Goal: Information Seeking & Learning: Learn about a topic

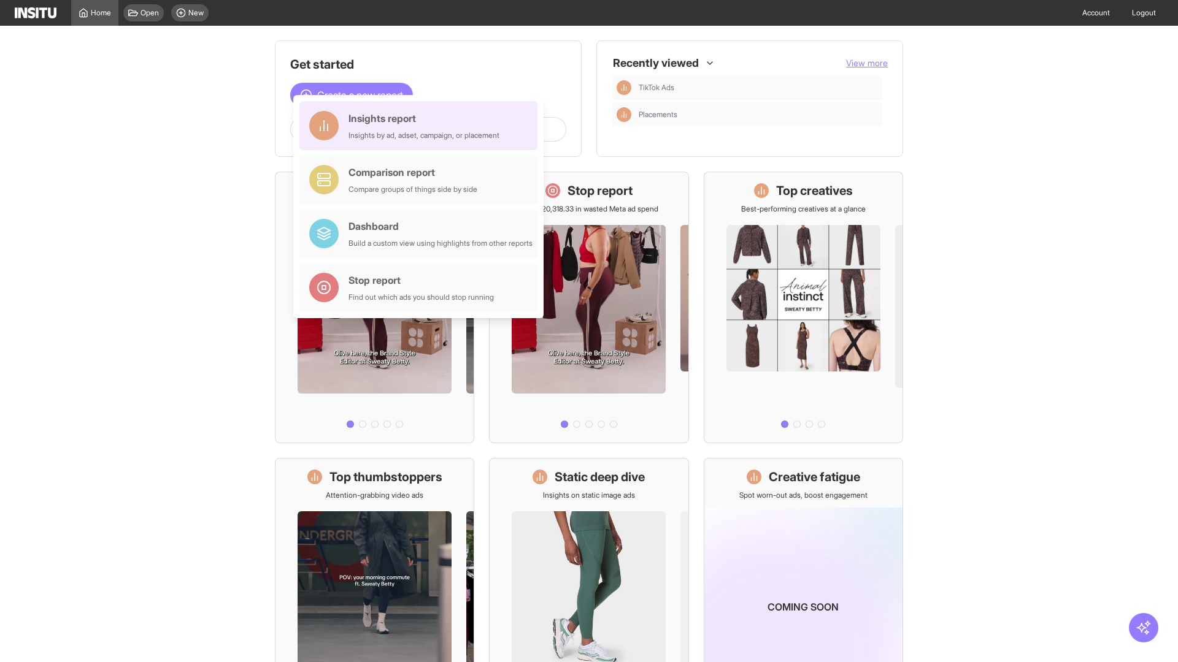
click at [421, 126] on div "Insights report Insights by ad, adset, campaign, or placement" at bounding box center [423, 125] width 151 height 29
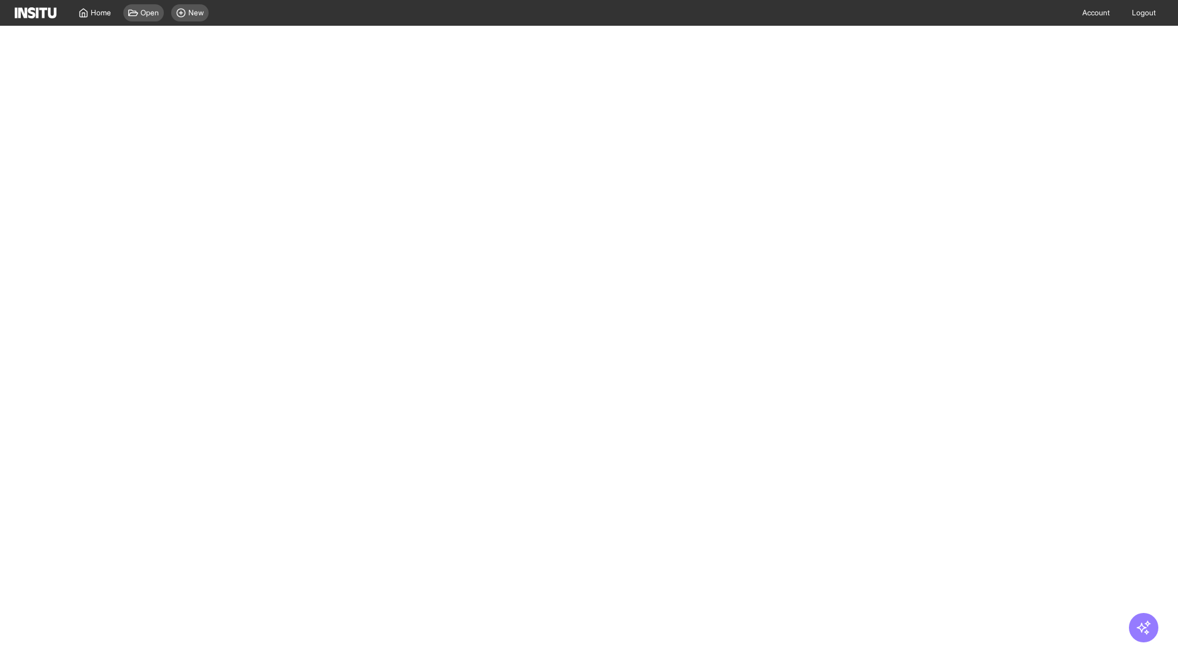
select select "**"
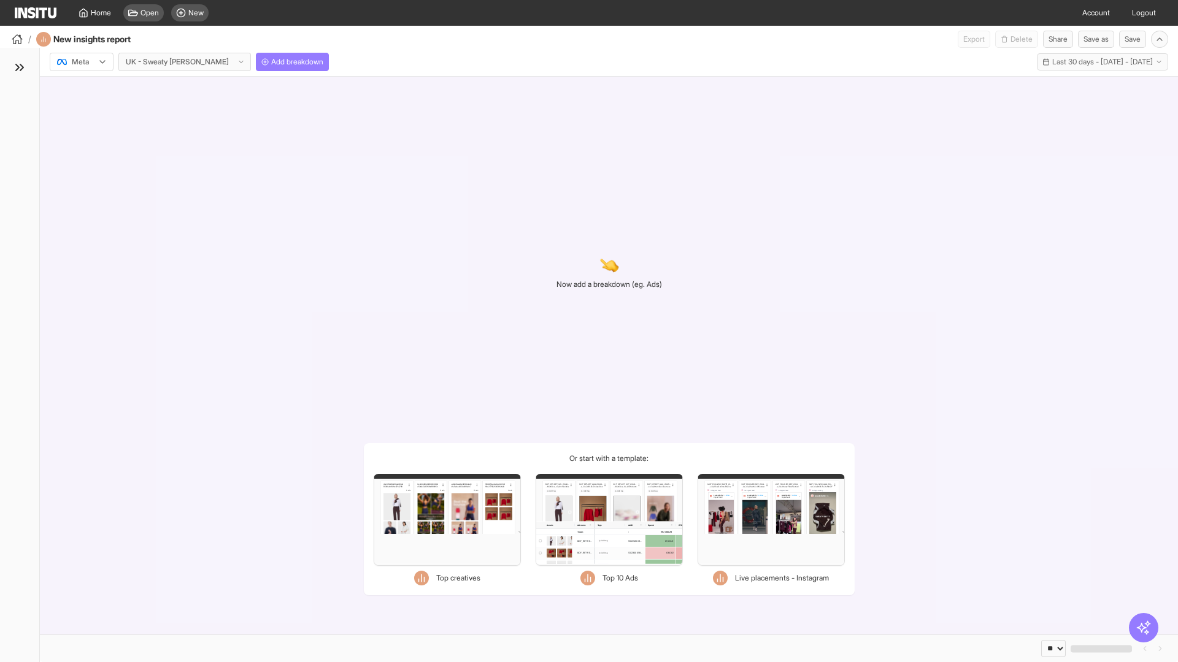
click at [82, 62] on div at bounding box center [73, 62] width 34 height 12
